Goal: Find specific page/section

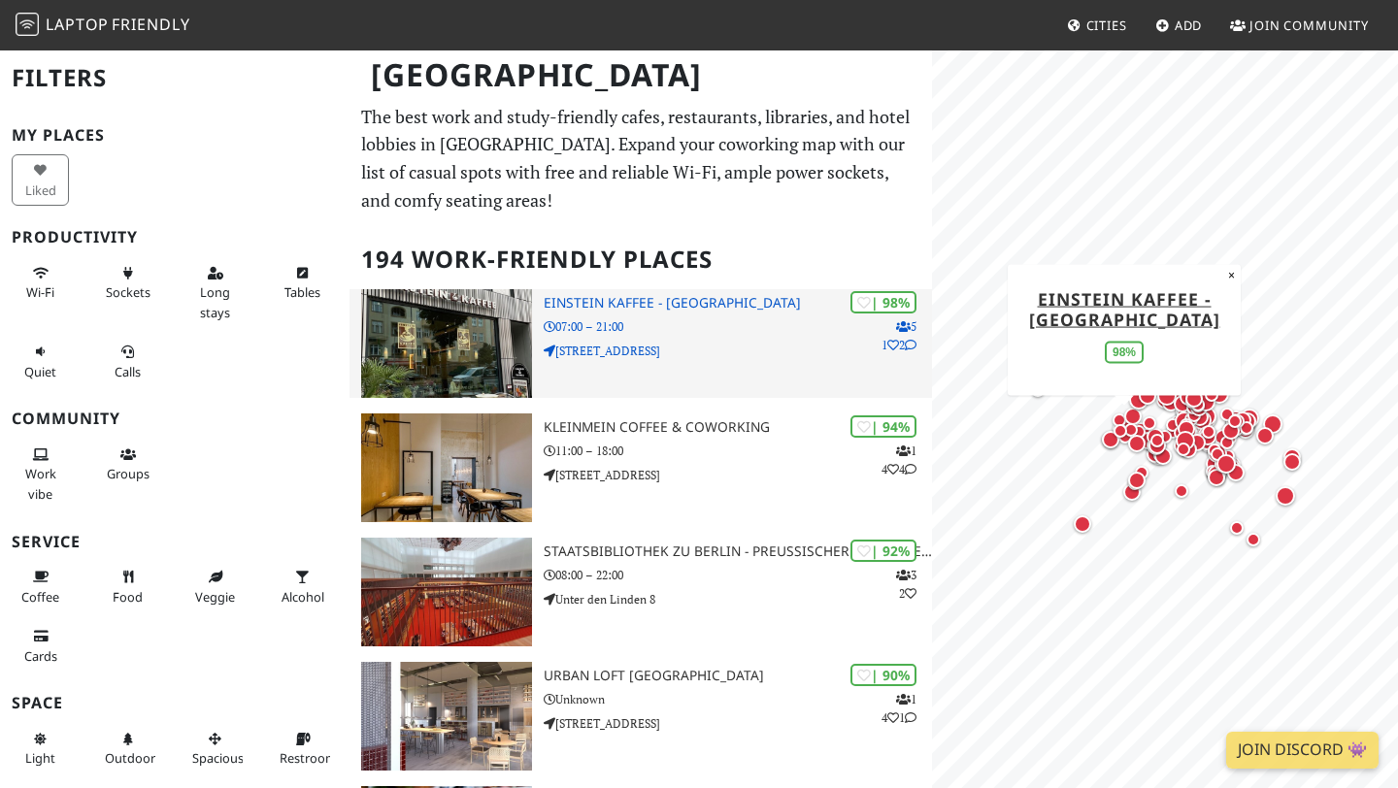
click at [695, 356] on p "[STREET_ADDRESS]" at bounding box center [737, 351] width 388 height 18
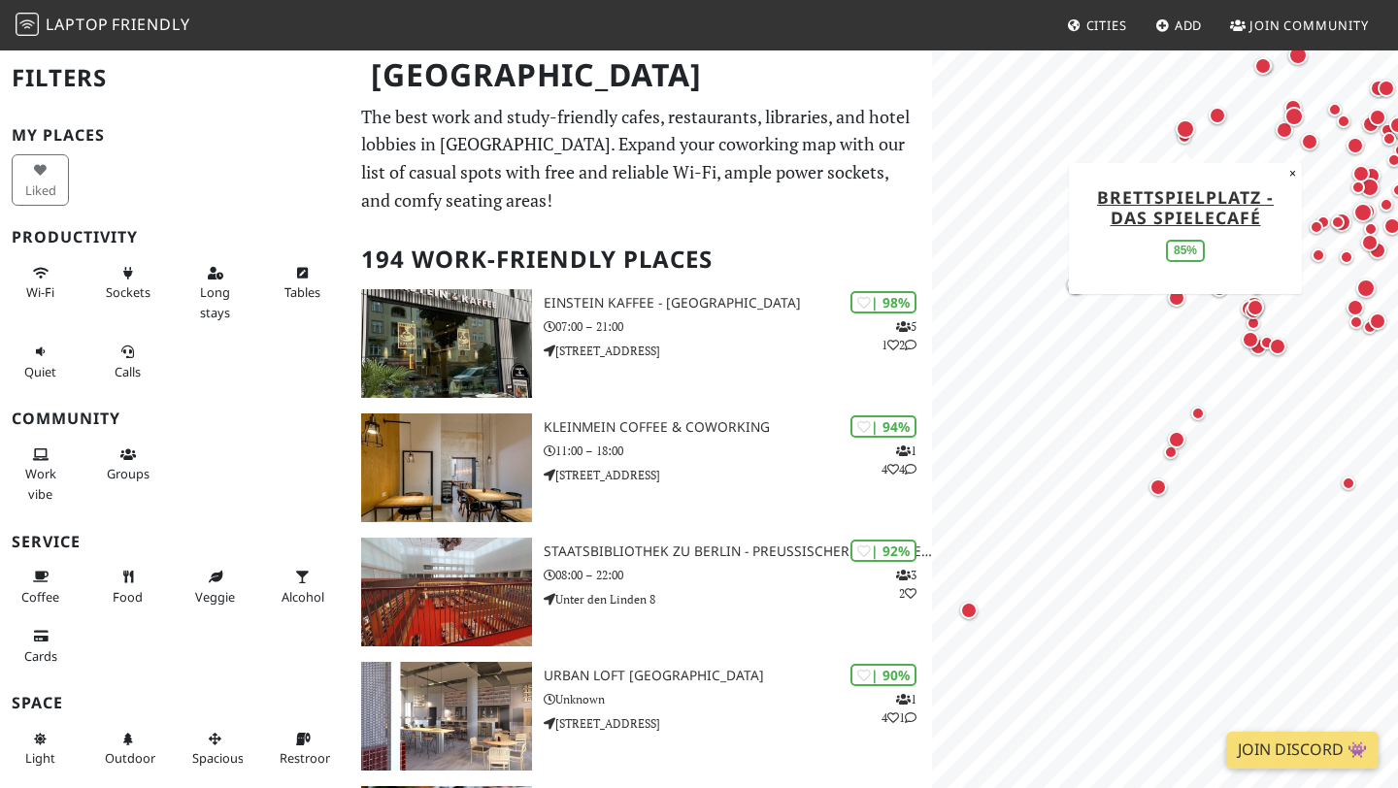
click at [695, 125] on div "Map marker" at bounding box center [1184, 128] width 19 height 19
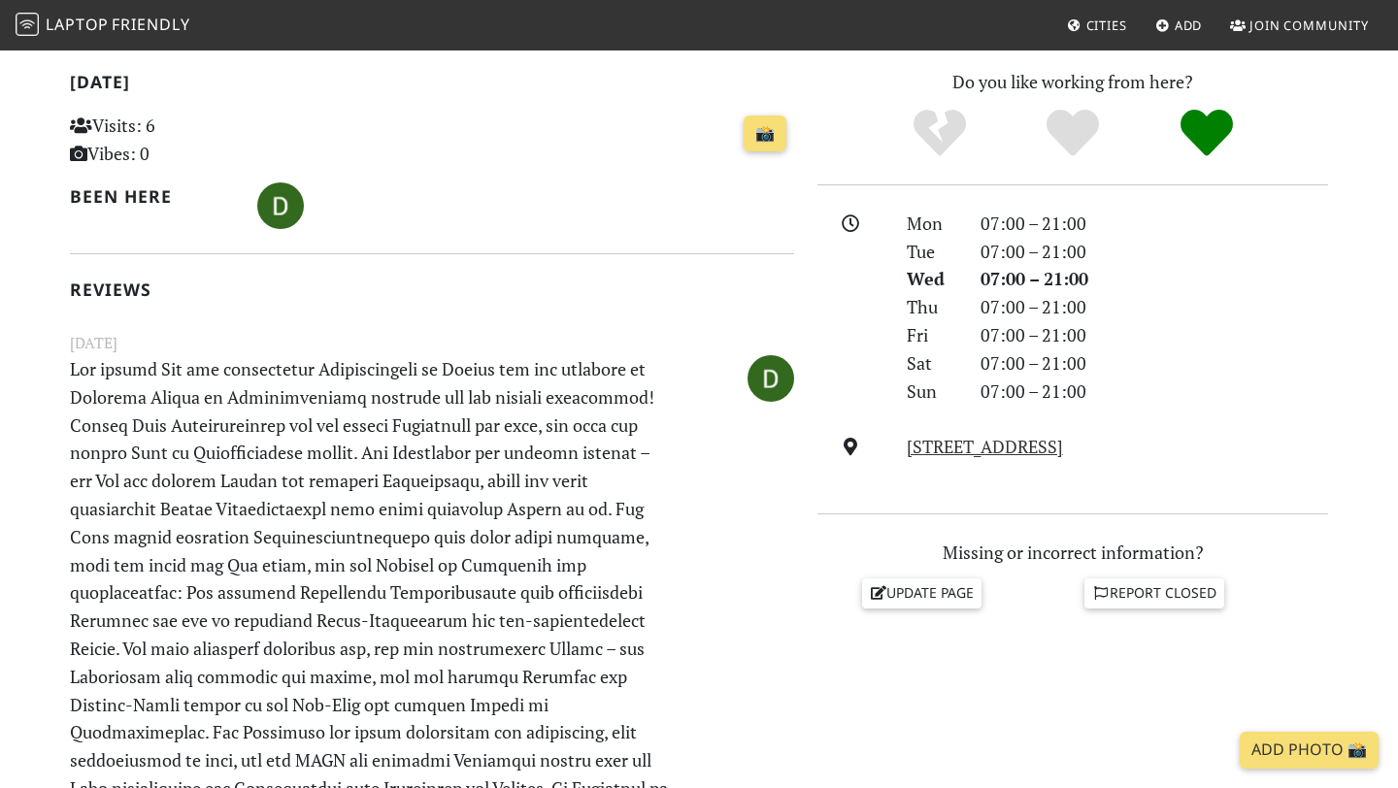
scroll to position [429, 0]
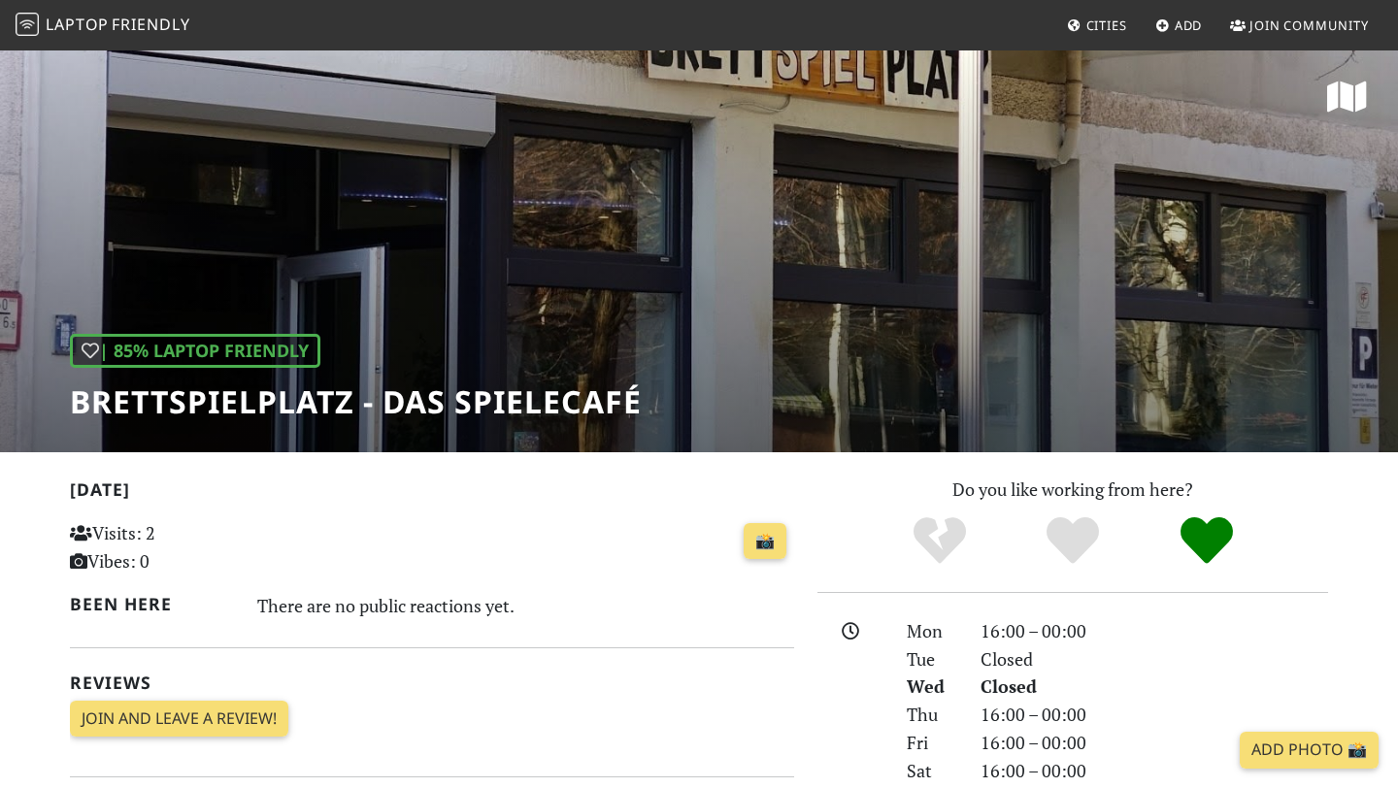
click at [1252, 209] on div "| 85% Laptop Friendly Brettspielplatz - Das Spielecafé" at bounding box center [699, 251] width 1398 height 404
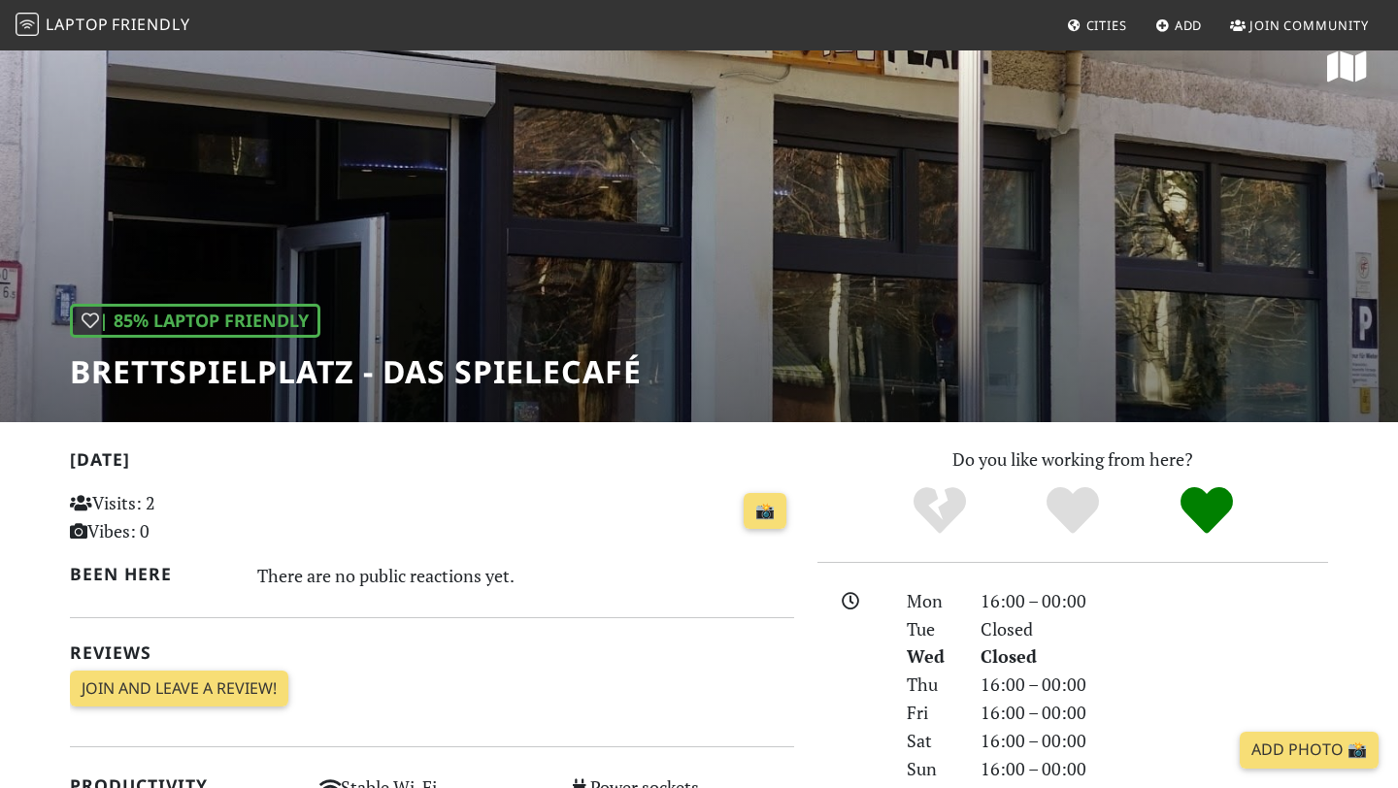
scroll to position [38, 0]
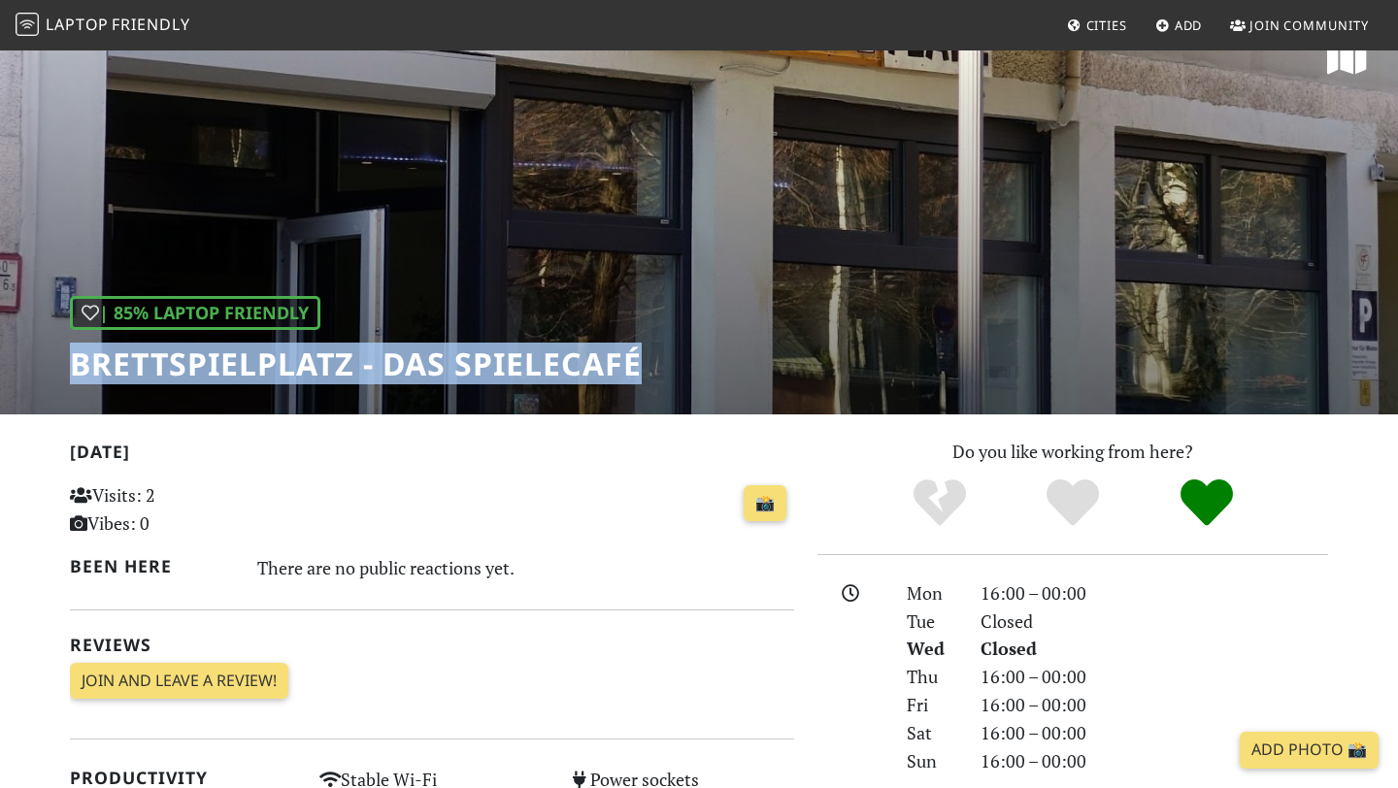
drag, startPoint x: 79, startPoint y: 365, endPoint x: 659, endPoint y: 370, distance: 580.4
click at [659, 370] on div "| 85% Laptop Friendly Brettspielplatz - Das Spielecafé" at bounding box center [699, 213] width 1398 height 404
copy h1 "Brettspielplatz - Das Spielecafé"
